Goal: Information Seeking & Learning: Learn about a topic

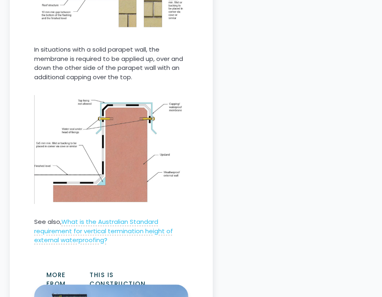
scroll to position [1109, 0]
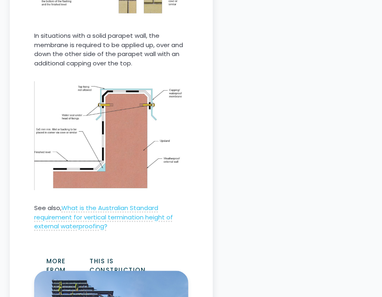
click at [123, 145] on img at bounding box center [111, 135] width 154 height 111
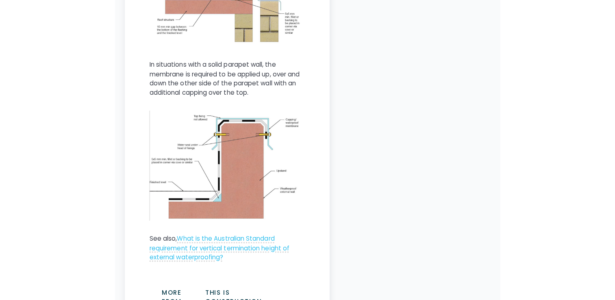
scroll to position [1068, 0]
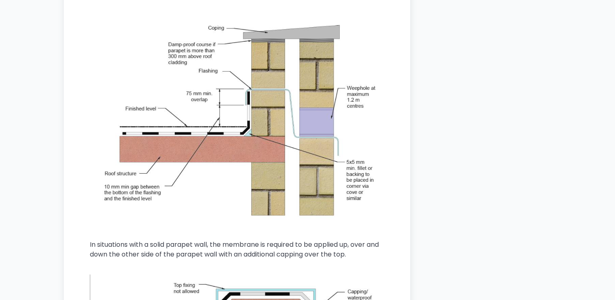
click at [59, 161] on div "Home / Knowledge Articles / This Is Construction / Current What are the Austral…" at bounding box center [308, 106] width 508 height 1935
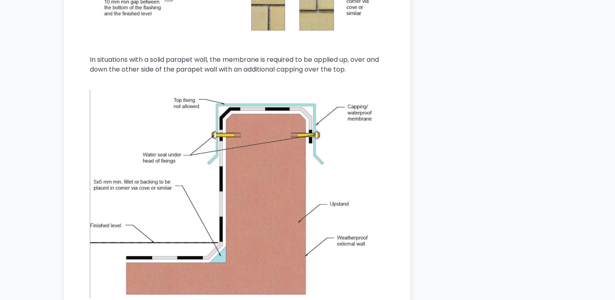
scroll to position [1271, 0]
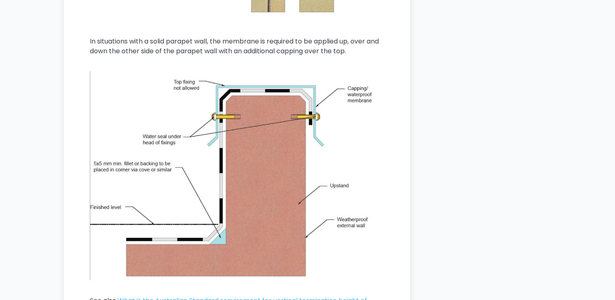
click at [135, 86] on img at bounding box center [237, 176] width 294 height 214
click at [163, 107] on img at bounding box center [237, 176] width 294 height 214
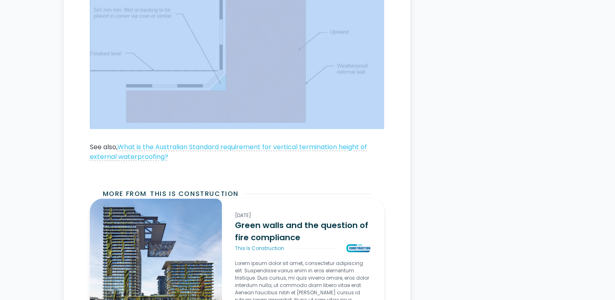
scroll to position [1353, 0]
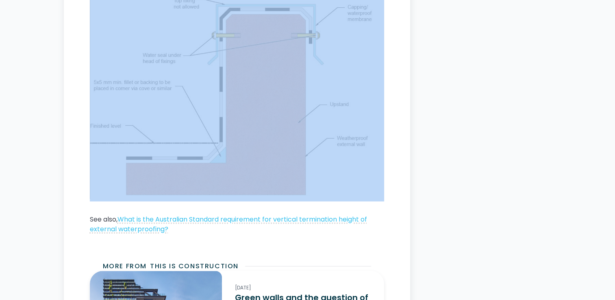
drag, startPoint x: 85, startPoint y: 41, endPoint x: 372, endPoint y: 136, distance: 302.3
drag, startPoint x: 372, startPoint y: 136, endPoint x: 310, endPoint y: 153, distance: 64.5
copy p "In situations with a solid parapet wall, the membrane is required to be applied…"
click at [302, 228] on p "See also, What is the Australian Standard requirement for vertical termination …" at bounding box center [237, 224] width 294 height 20
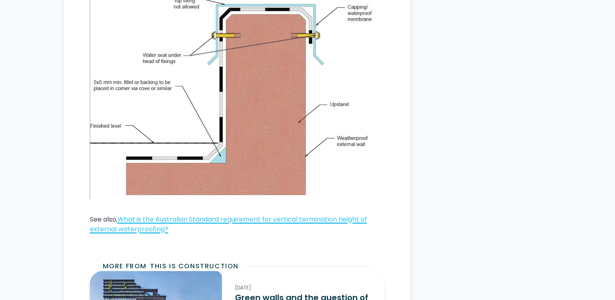
click at [213, 215] on link "What is the Australian Standard requirement for vertical termination height of …" at bounding box center [228, 223] width 277 height 19
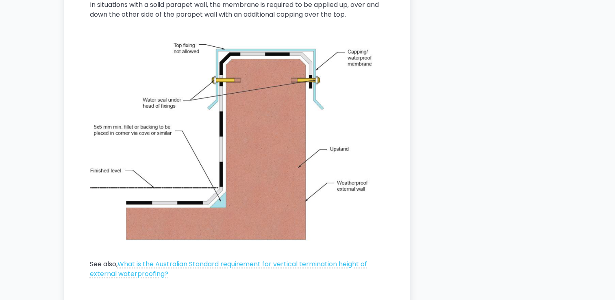
scroll to position [1312, 0]
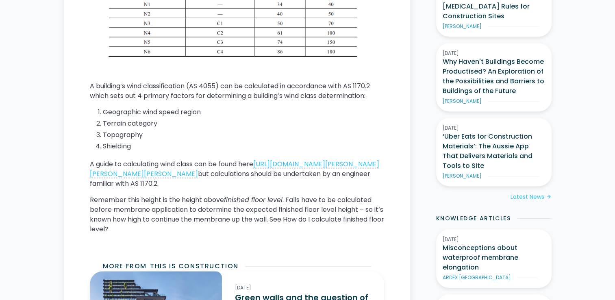
scroll to position [381, 0]
